Goal: Obtain resource: Download file/media

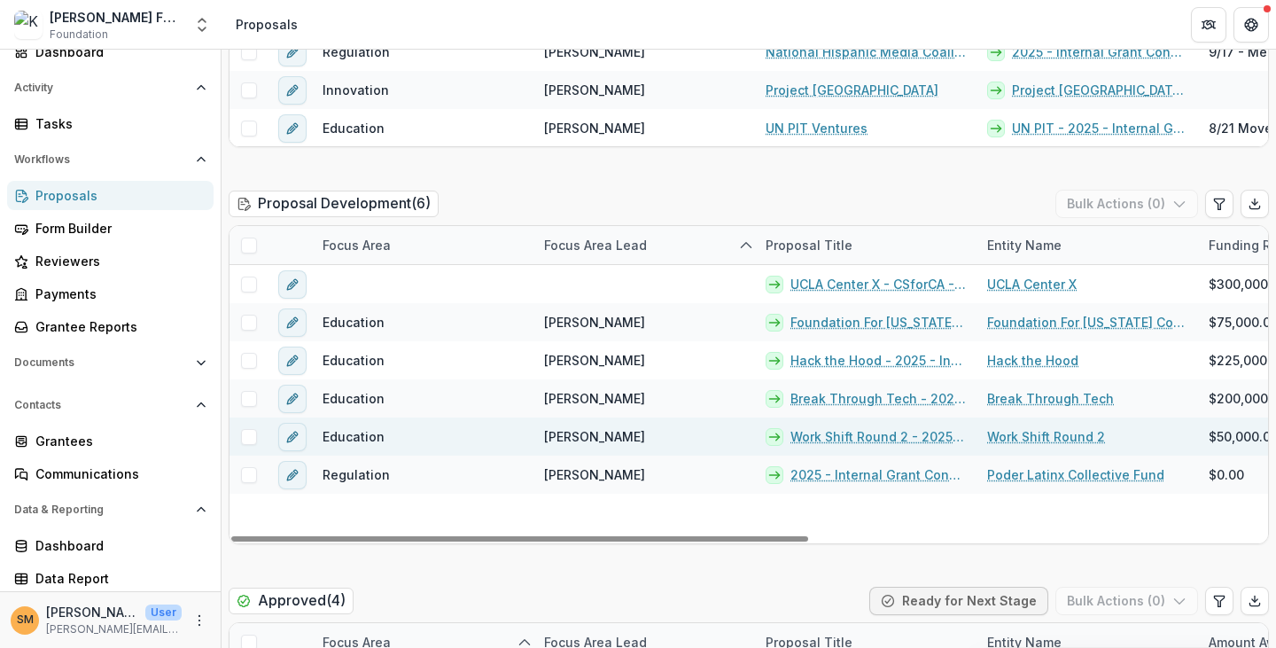
drag, startPoint x: 488, startPoint y: 538, endPoint x: 404, endPoint y: 448, distance: 123.0
click at [287, 536] on div at bounding box center [519, 538] width 577 height 5
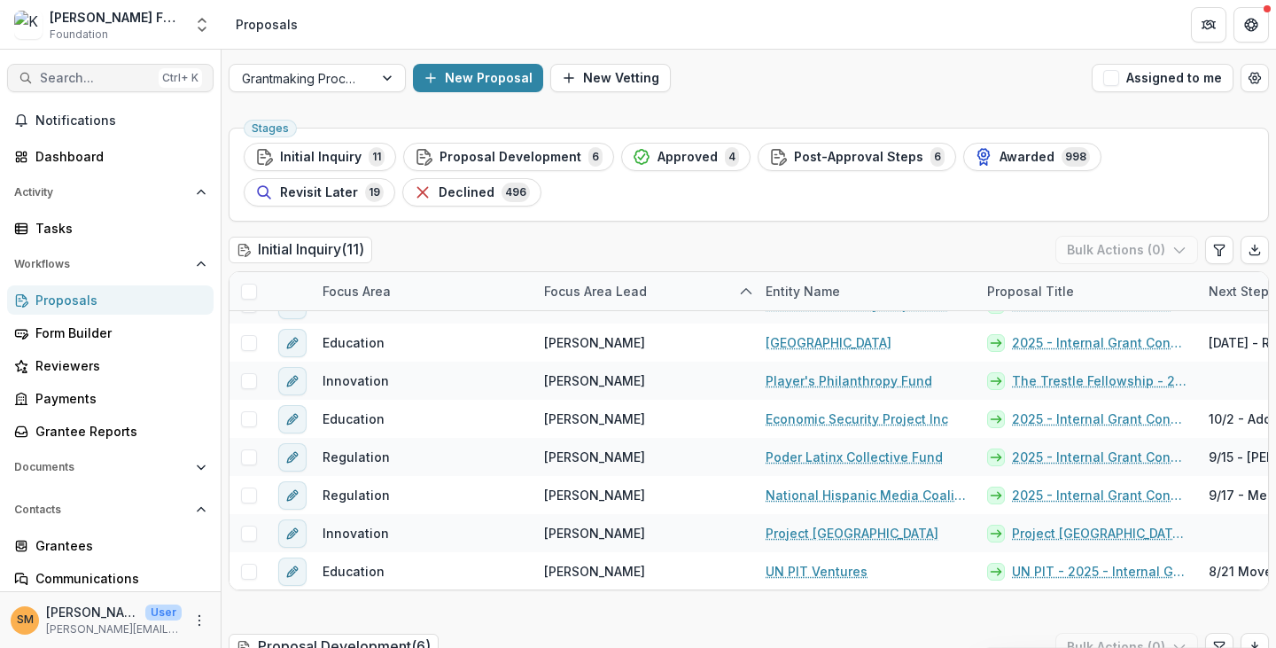
click at [62, 79] on span "Search..." at bounding box center [96, 78] width 112 height 15
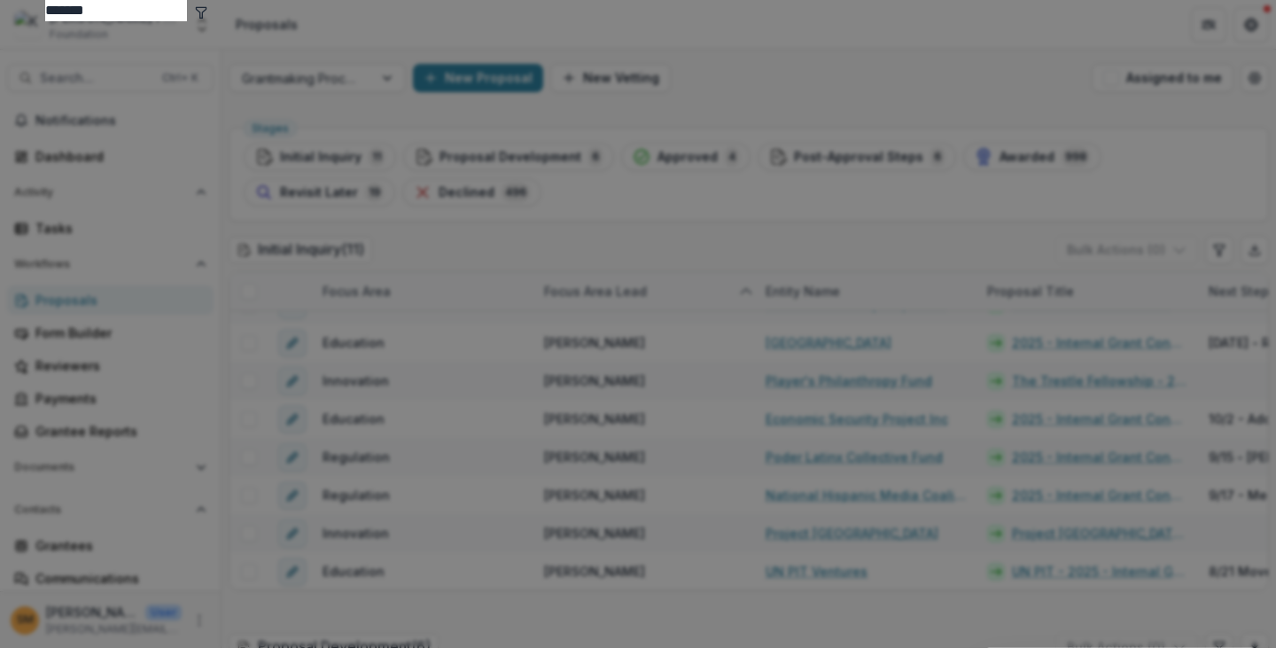
type input "*******"
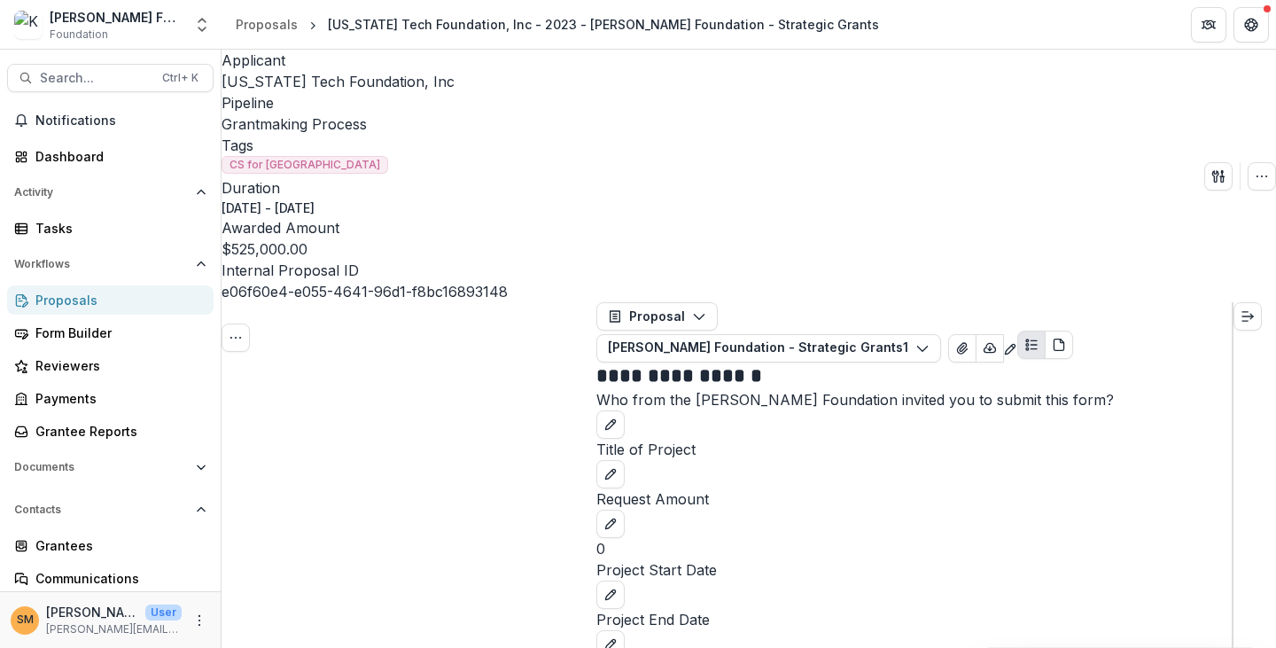
drag, startPoint x: 695, startPoint y: 120, endPoint x: 700, endPoint y: 153, distance: 34.1
click at [695, 302] on button "Proposal" at bounding box center [657, 316] width 121 height 28
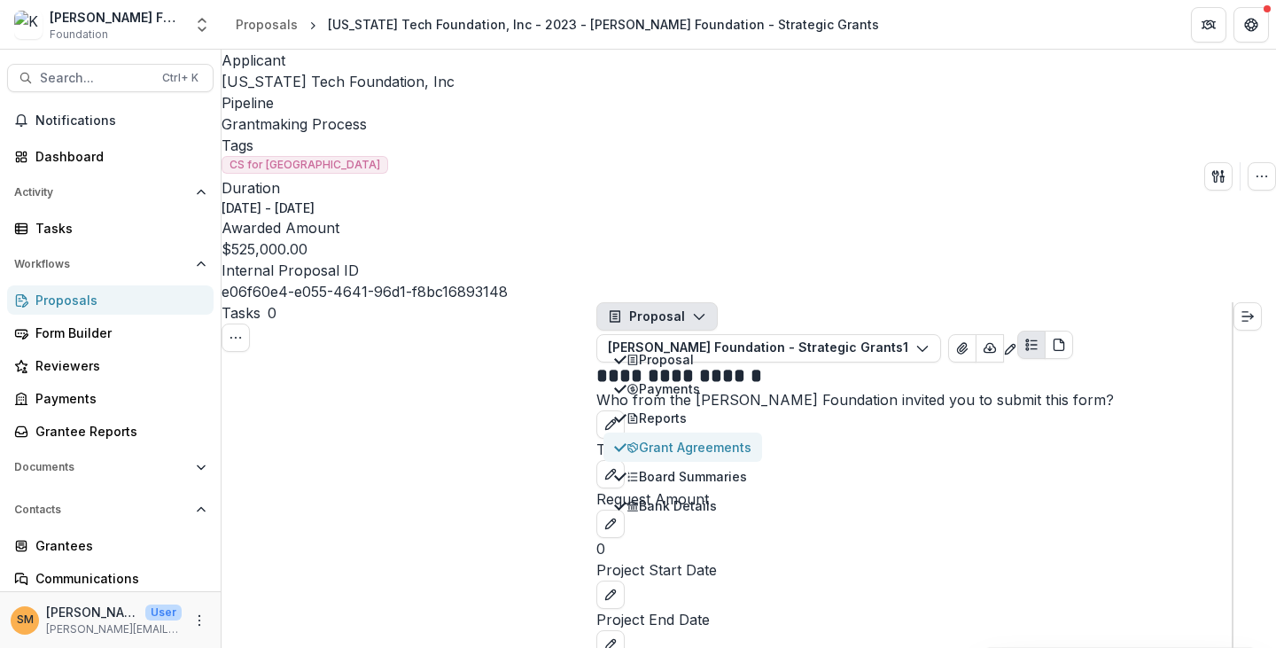
click at [671, 438] on div "Grant Agreements" at bounding box center [689, 447] width 125 height 19
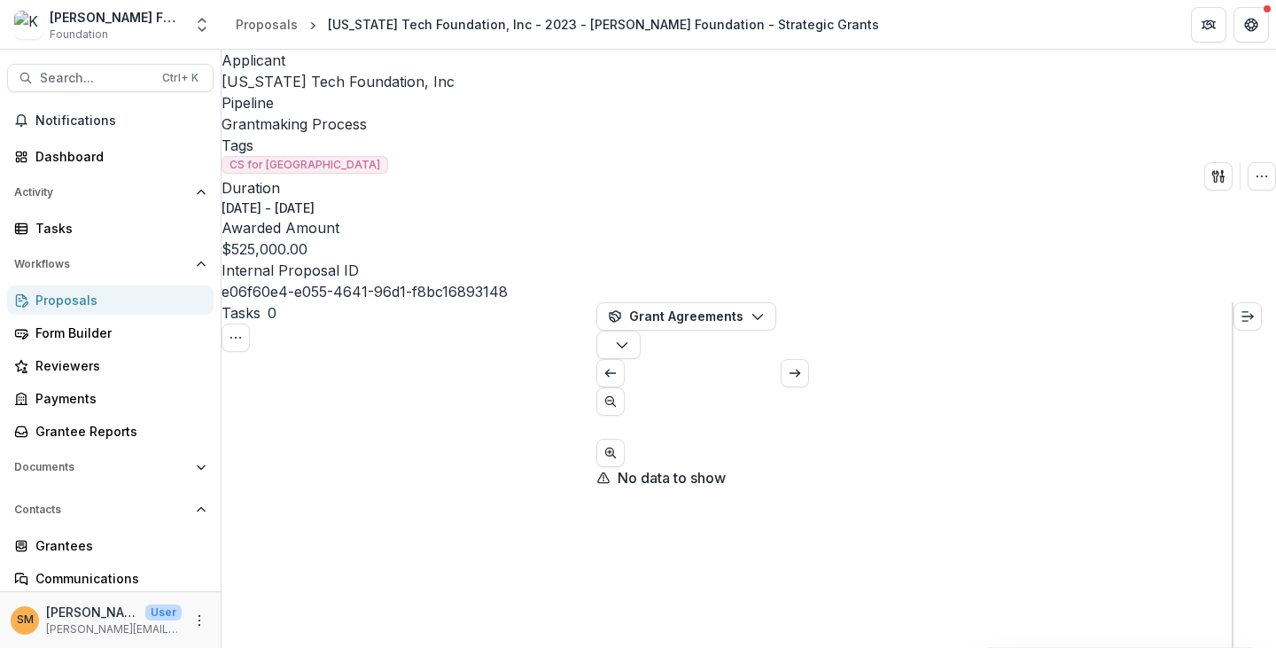
click at [293, 88] on span "[US_STATE] Tech Foundation, Inc" at bounding box center [338, 82] width 233 height 18
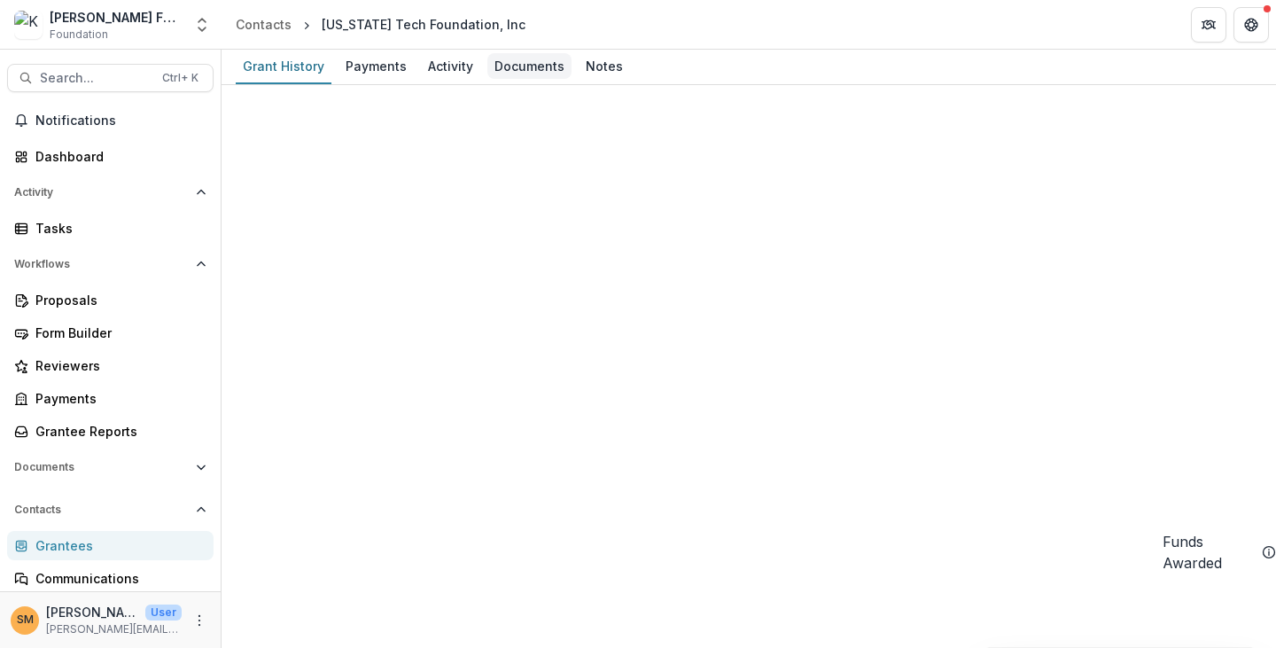
click at [527, 67] on div "Documents" at bounding box center [530, 66] width 84 height 26
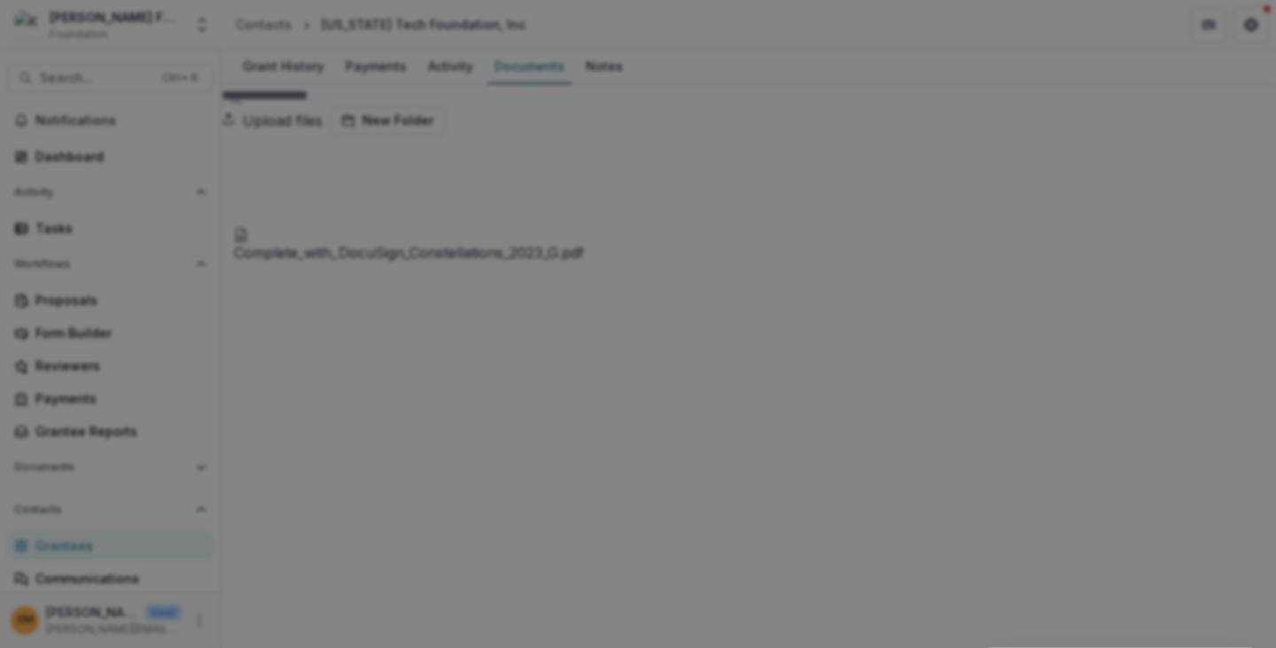
drag, startPoint x: 144, startPoint y: 79, endPoint x: 535, endPoint y: 90, distance: 391.0
drag, startPoint x: 532, startPoint y: 81, endPoint x: 472, endPoint y: 81, distance: 59.4
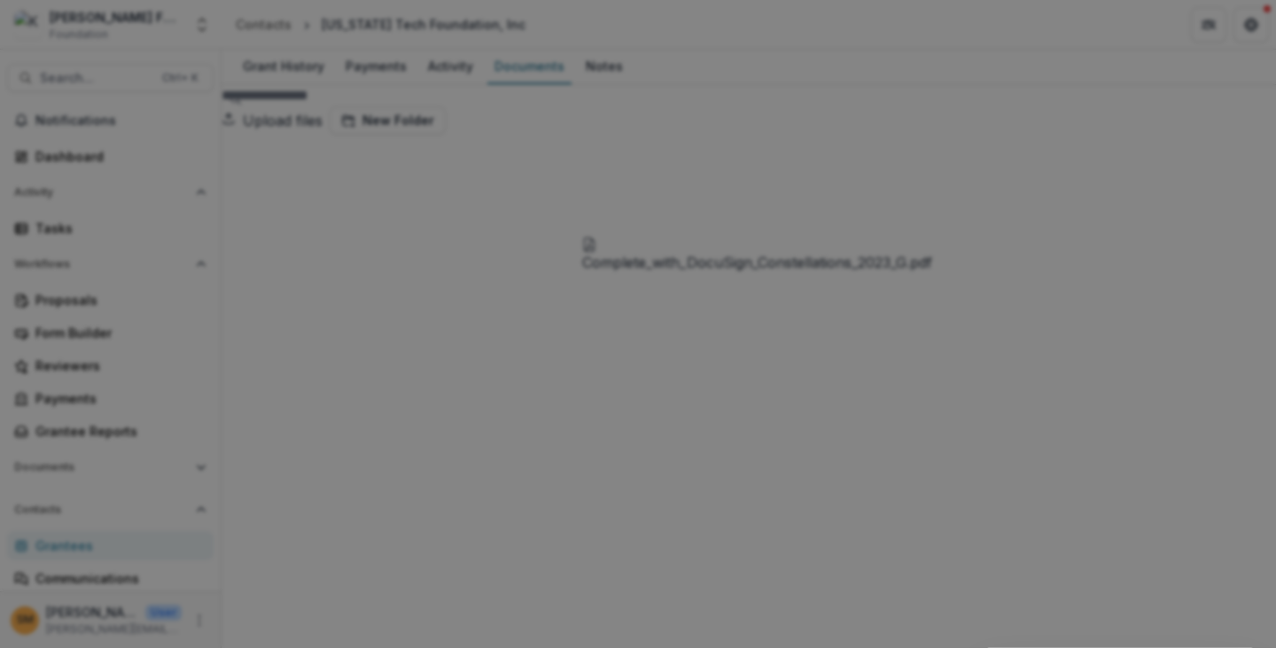
drag, startPoint x: 154, startPoint y: 81, endPoint x: 539, endPoint y: 87, distance: 384.7
